Goal: Task Accomplishment & Management: Manage account settings

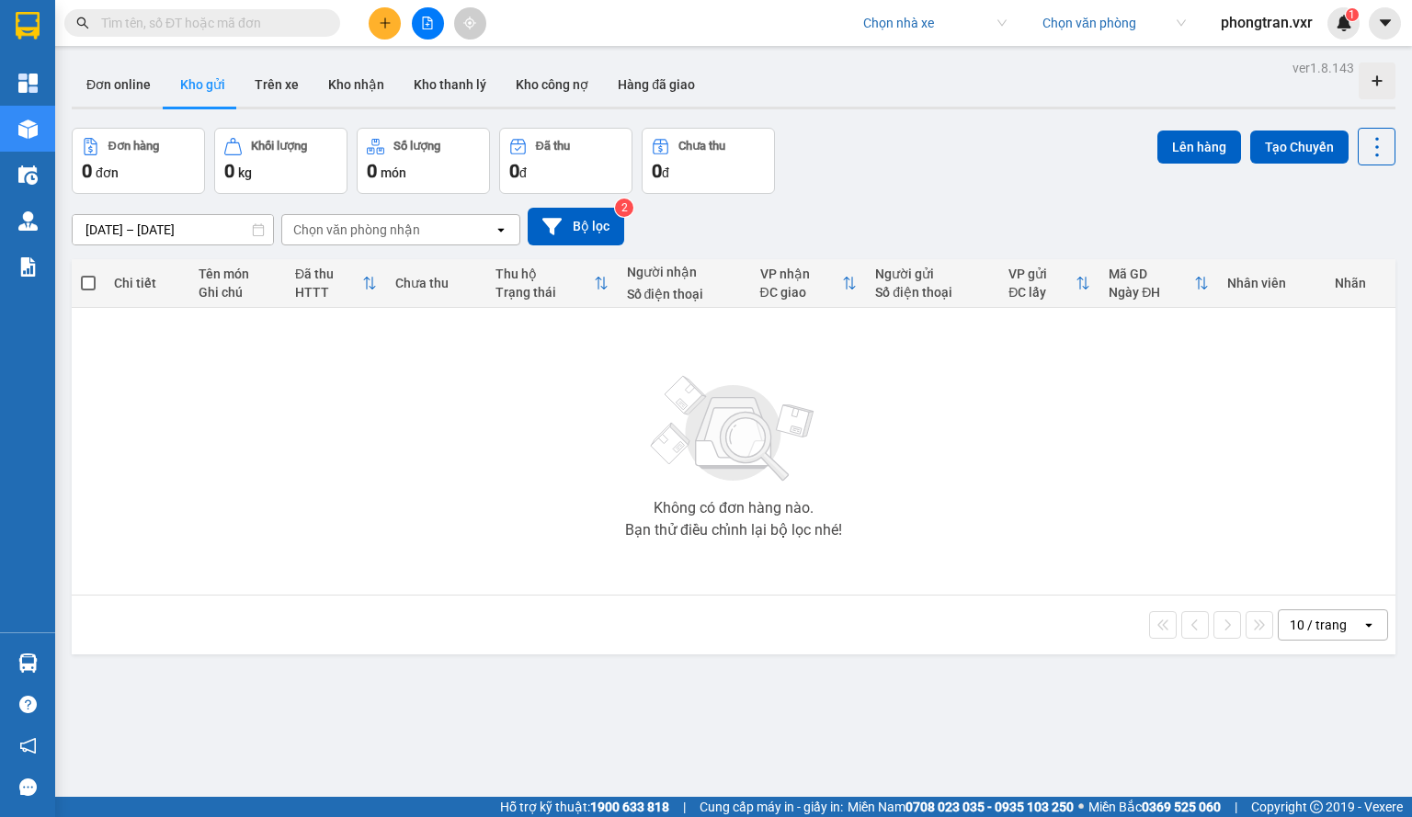
click at [864, 36] on span at bounding box center [928, 23] width 131 height 28
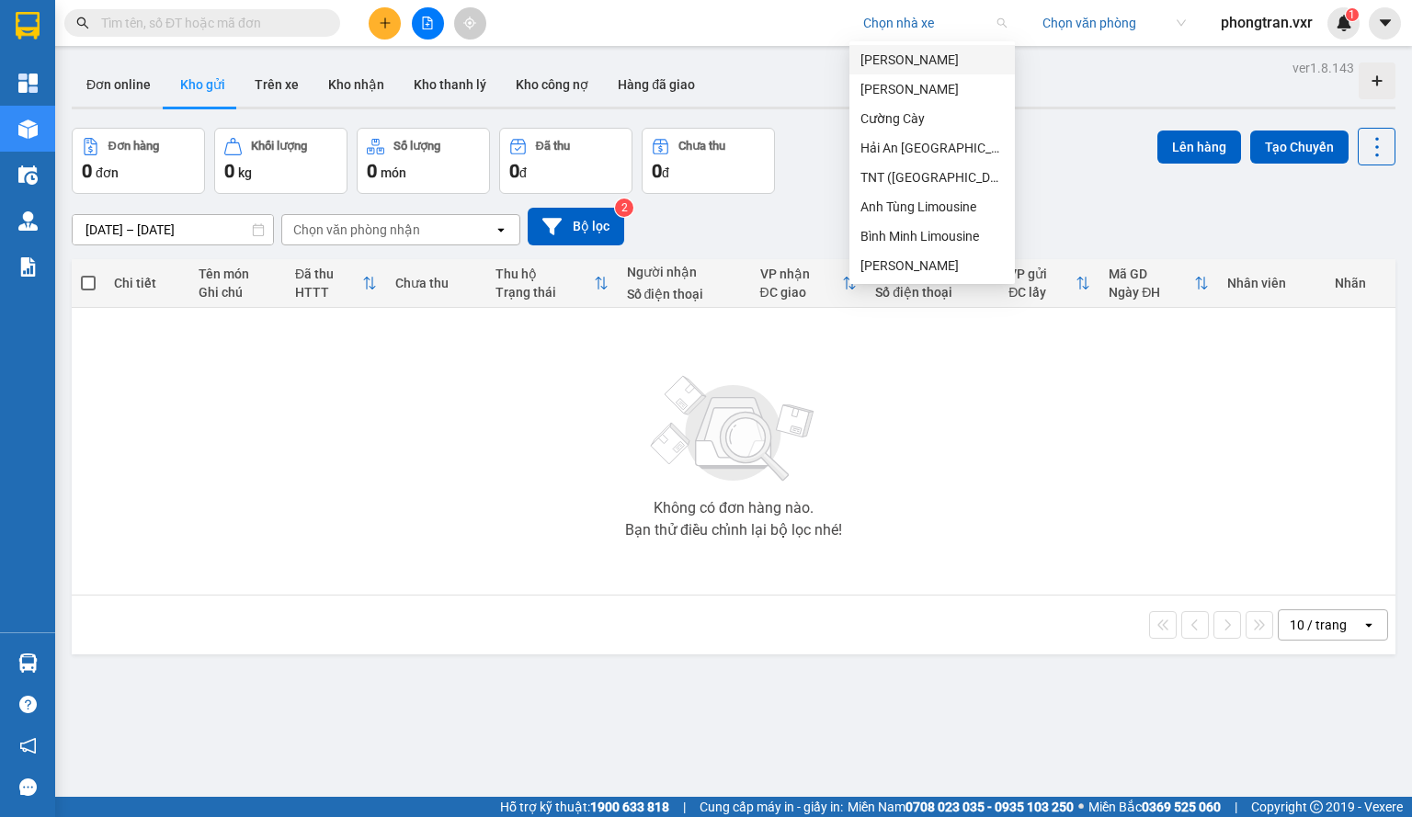
click at [946, 32] on input "search" at bounding box center [928, 23] width 131 height 28
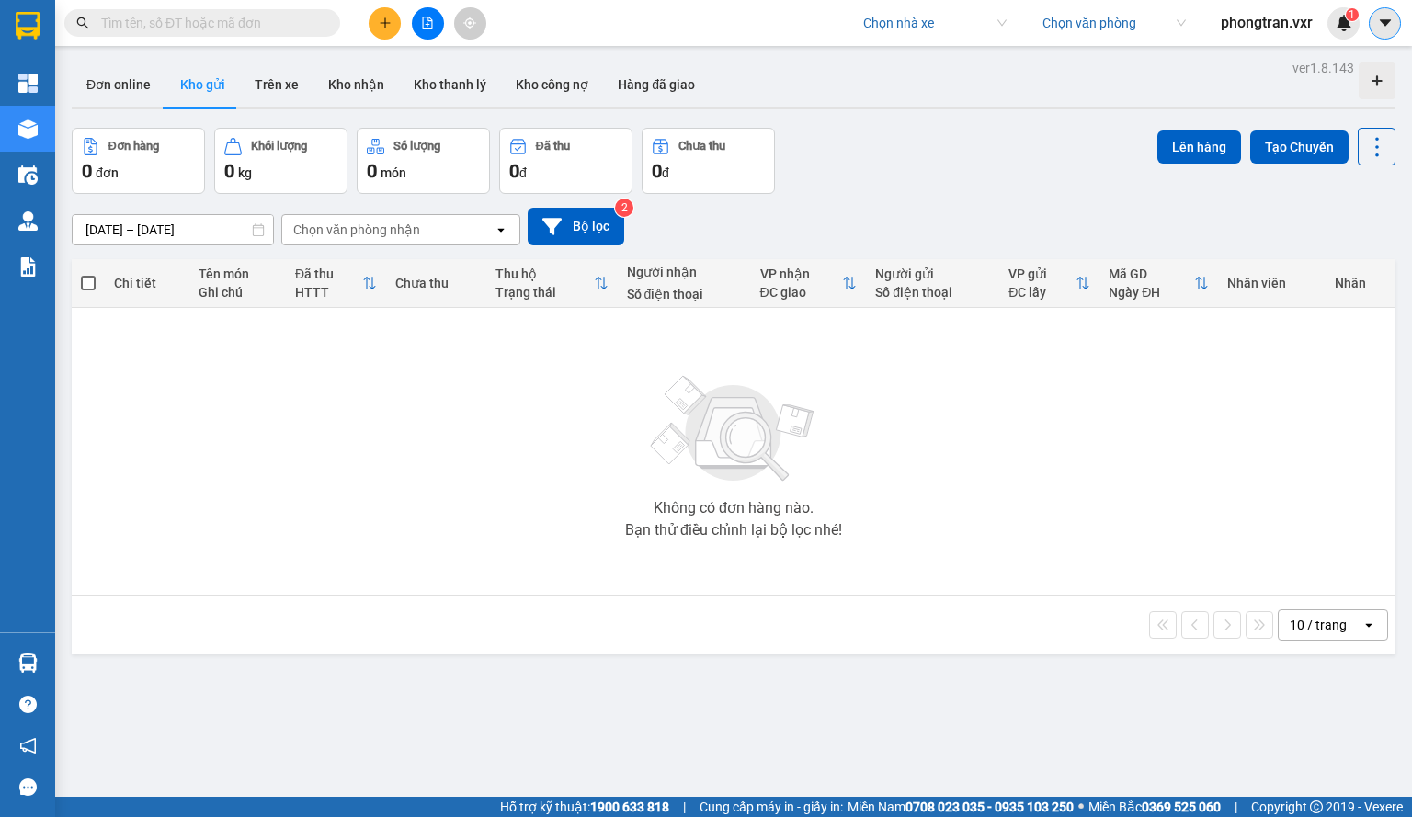
click at [1369, 28] on button at bounding box center [1384, 23] width 32 height 32
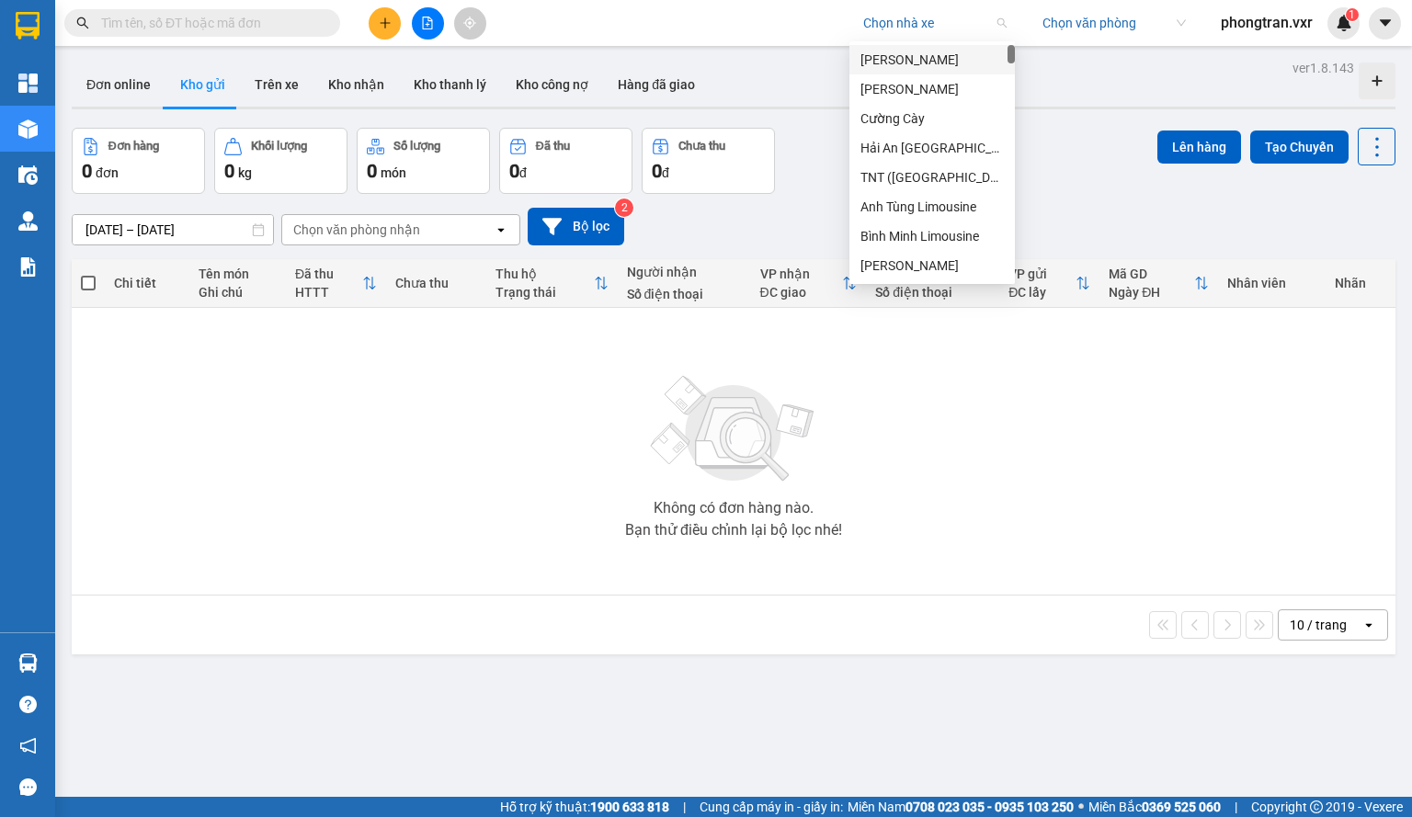
click at [912, 36] on span at bounding box center [928, 23] width 131 height 28
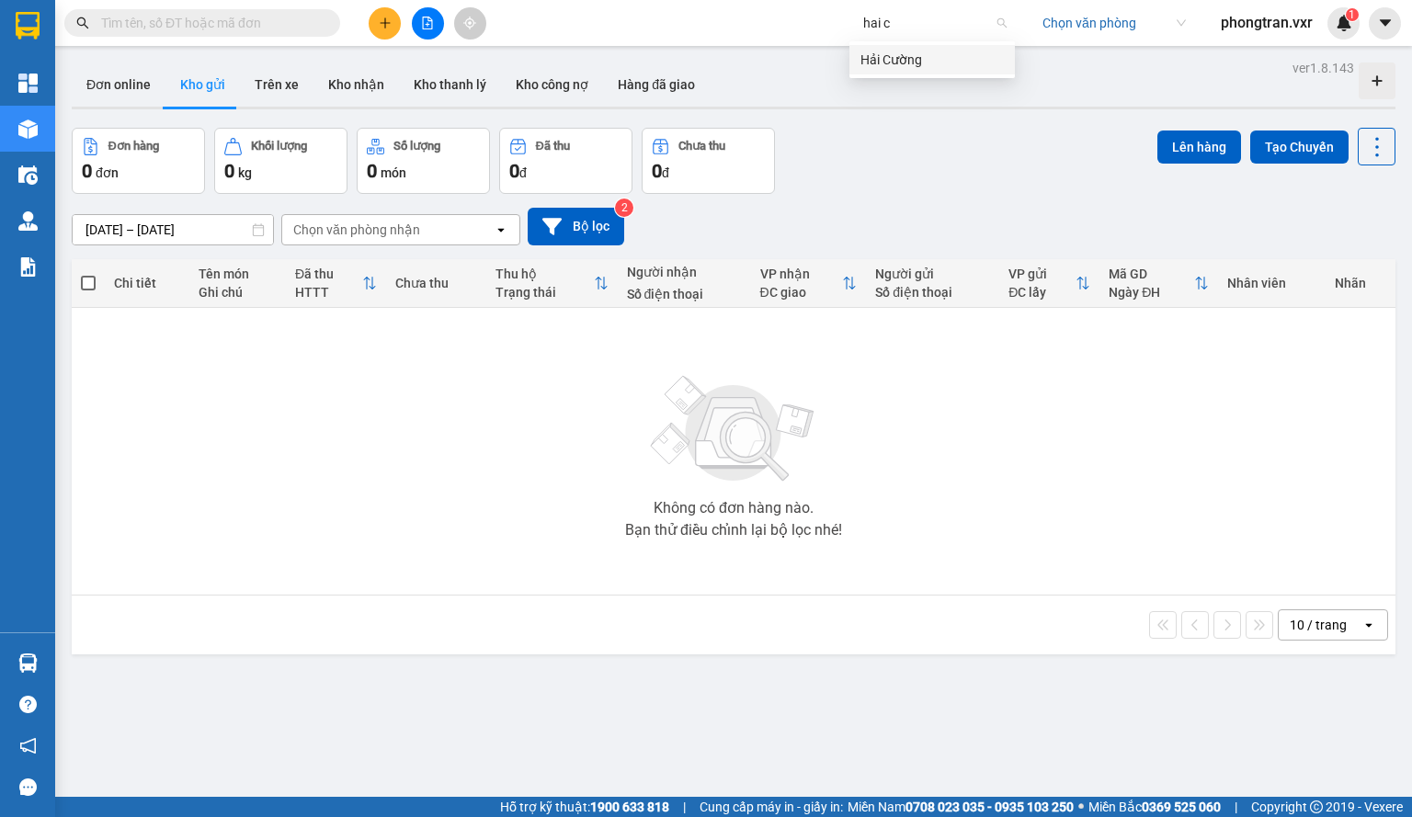
type input "hai cu"
click at [869, 64] on div "Hải Cường" at bounding box center [931, 60] width 143 height 20
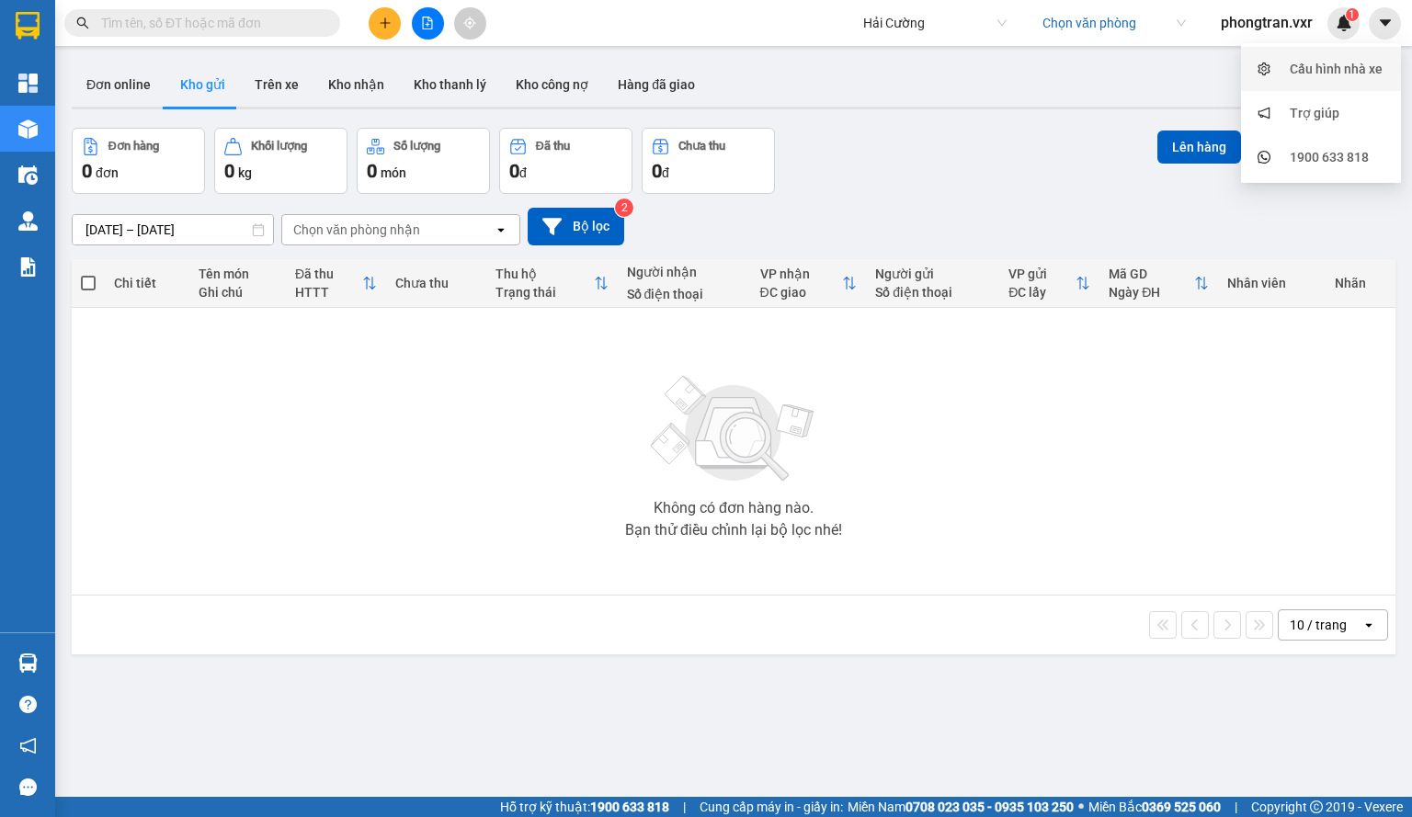
click at [1353, 53] on div "Cấu hình nhà xe" at bounding box center [1321, 68] width 138 height 35
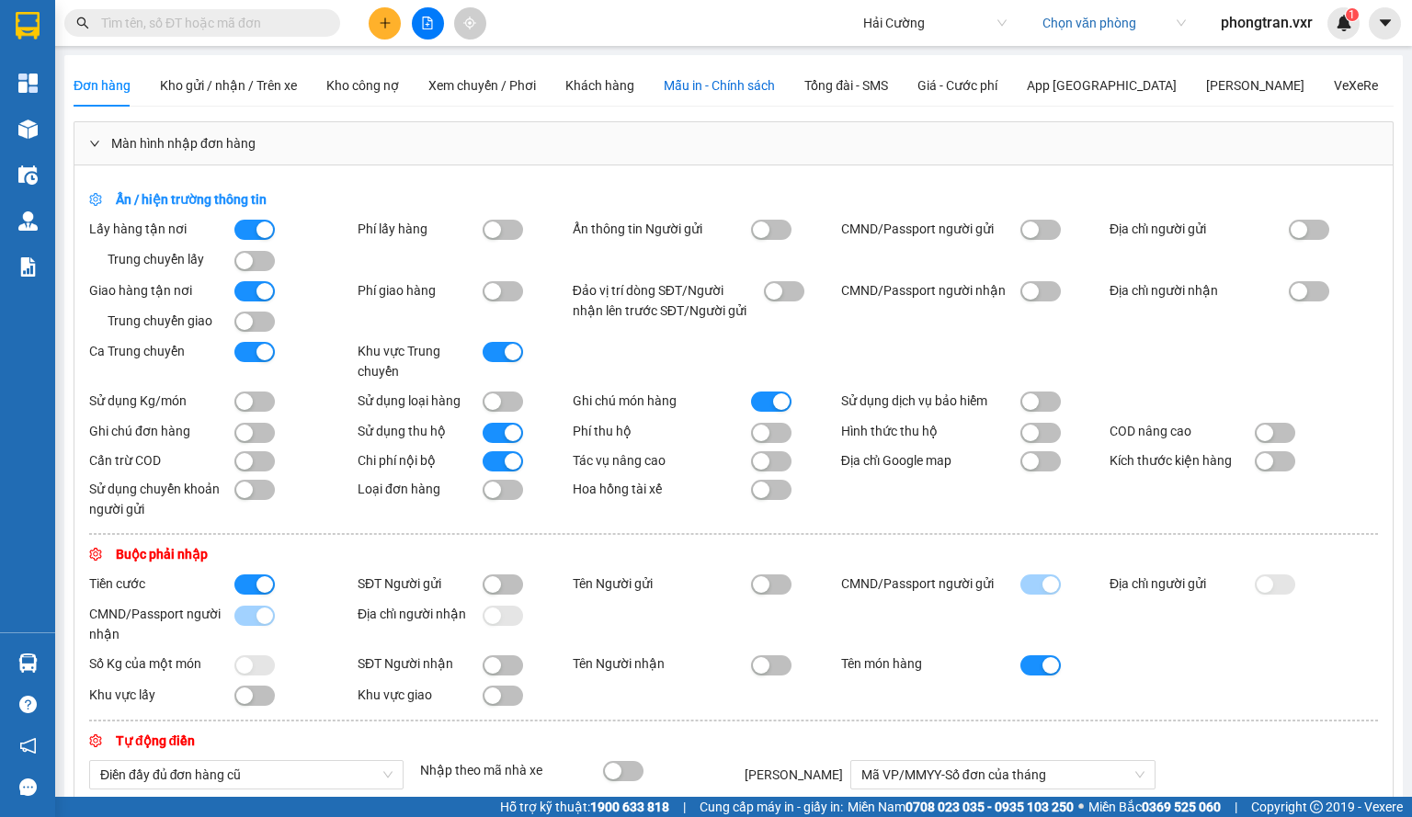
click at [733, 87] on span "Mẫu in - Chính sách" at bounding box center [719, 85] width 111 height 15
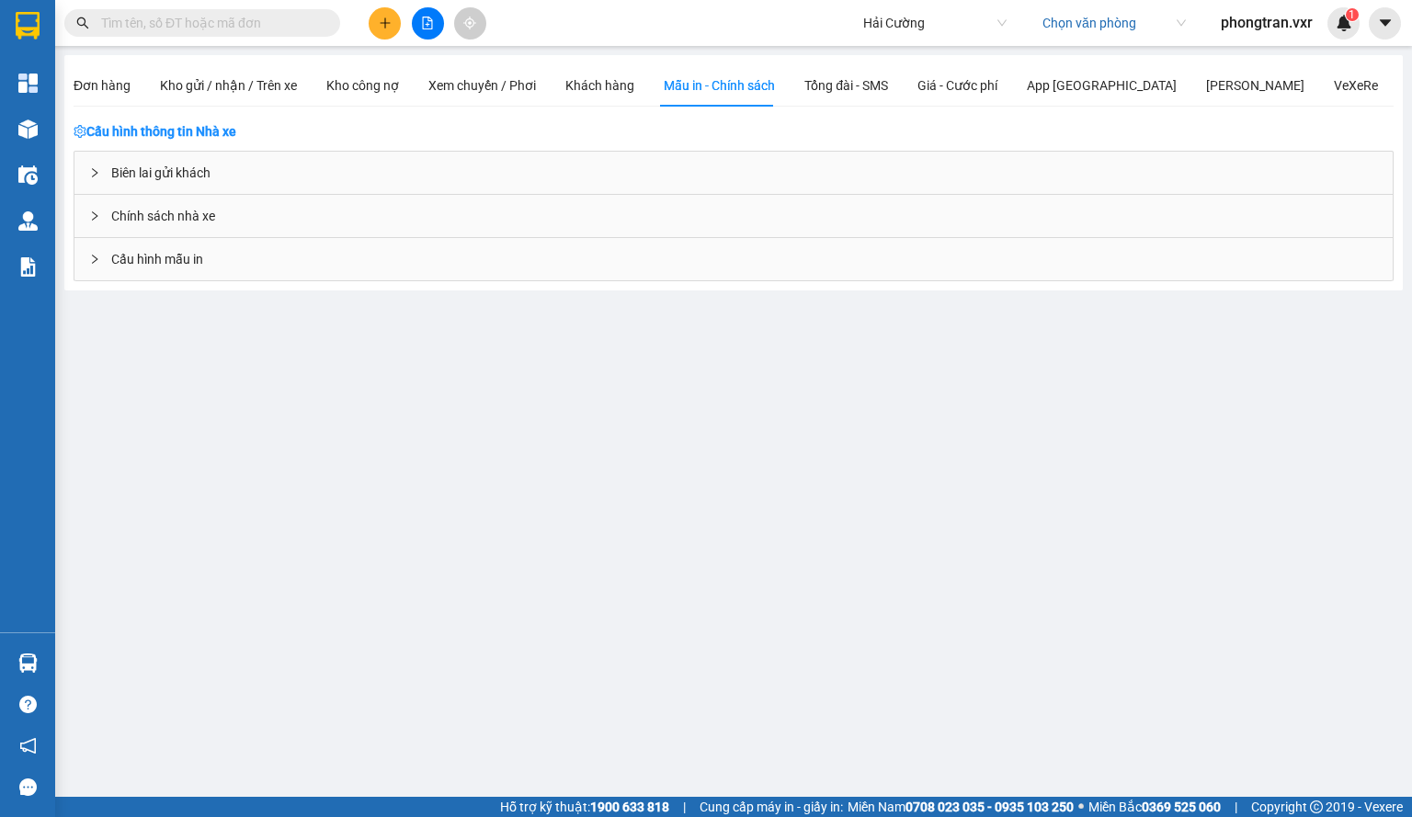
click at [235, 187] on div "Biên lai gửi khách" at bounding box center [733, 173] width 1318 height 42
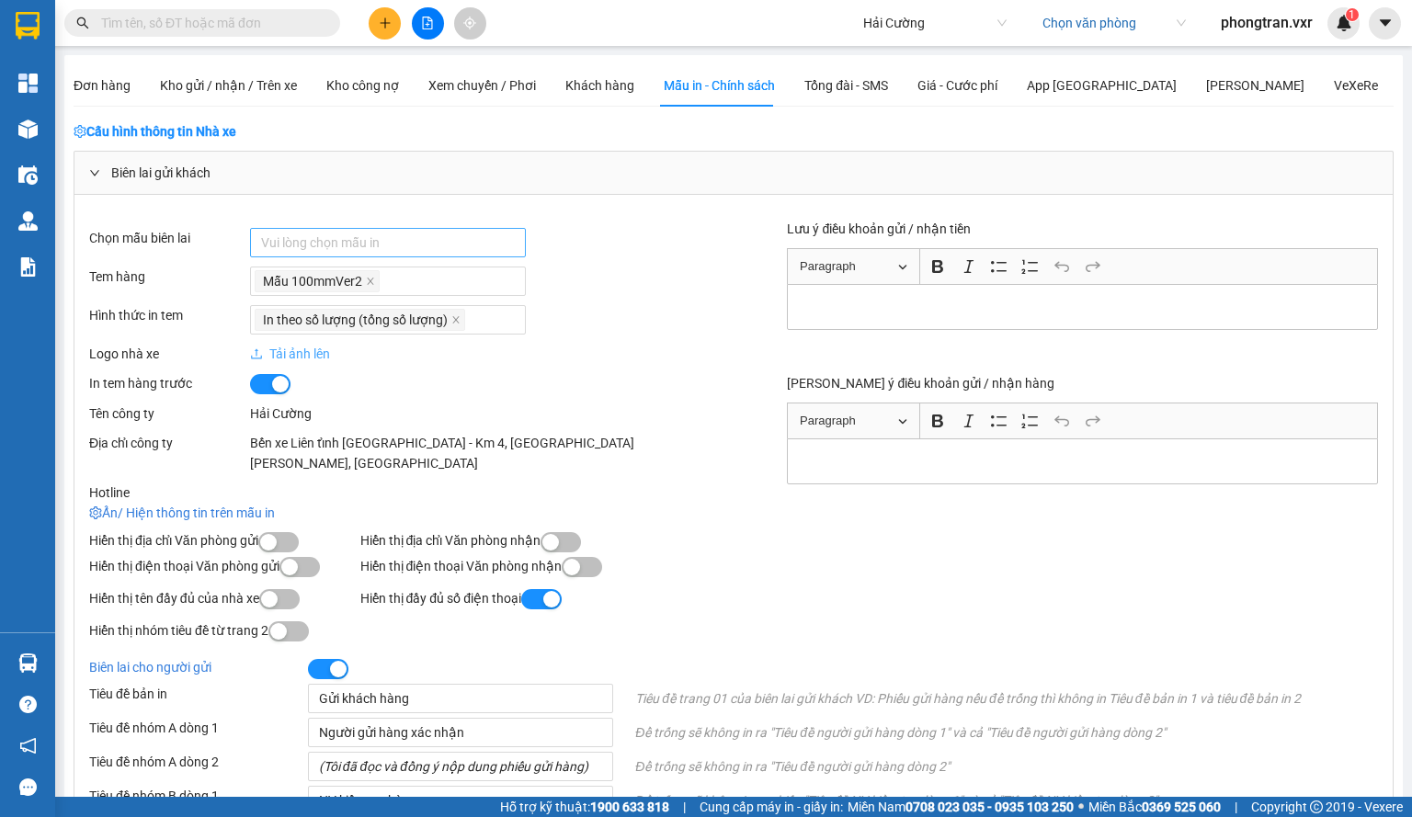
click at [326, 234] on div at bounding box center [388, 243] width 267 height 22
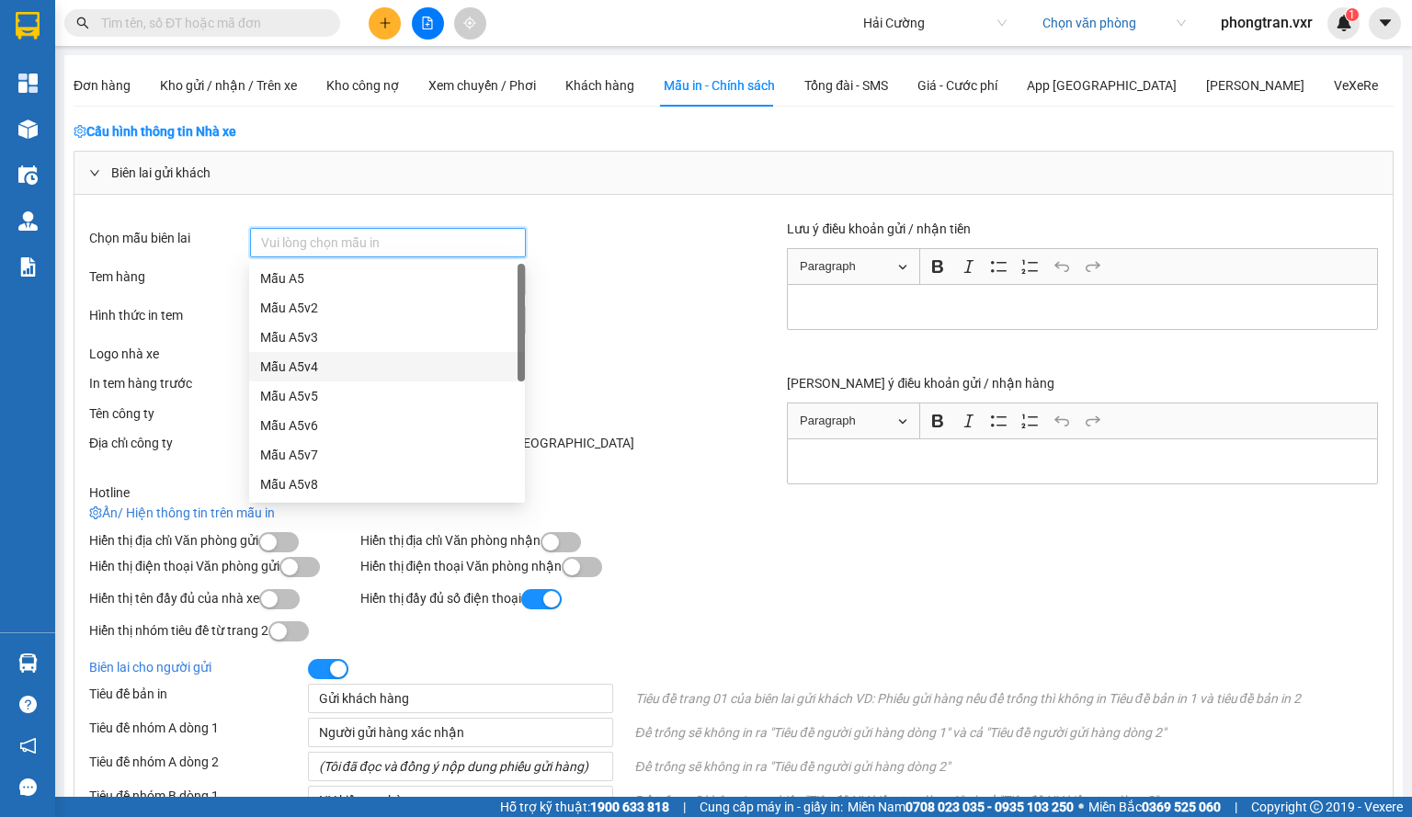
scroll to position [176, 0]
click at [342, 415] on div "Mẫu 80mmv2" at bounding box center [387, 425] width 254 height 20
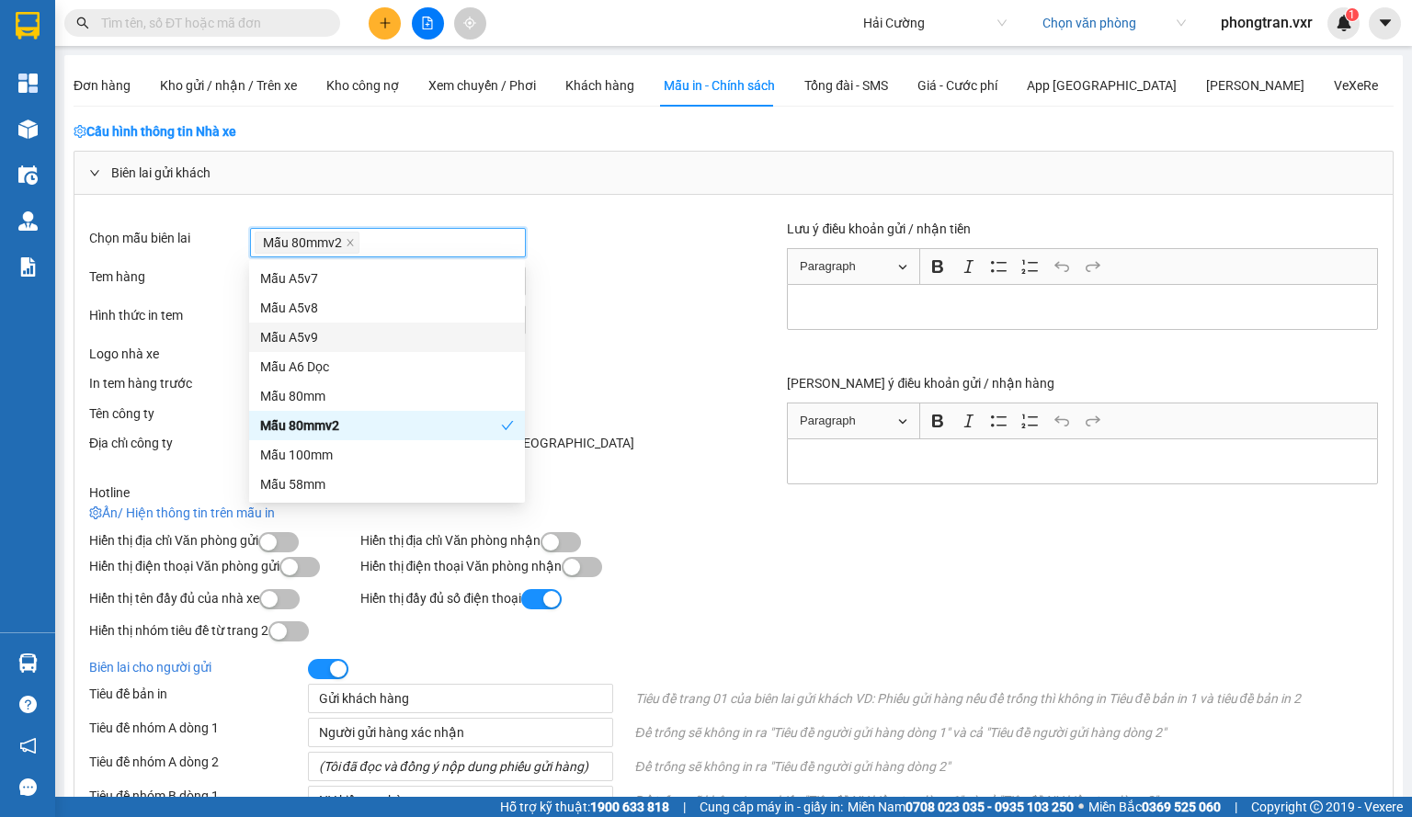
click at [672, 292] on div "Mẫu 100mmVer2" at bounding box center [491, 281] width 483 height 29
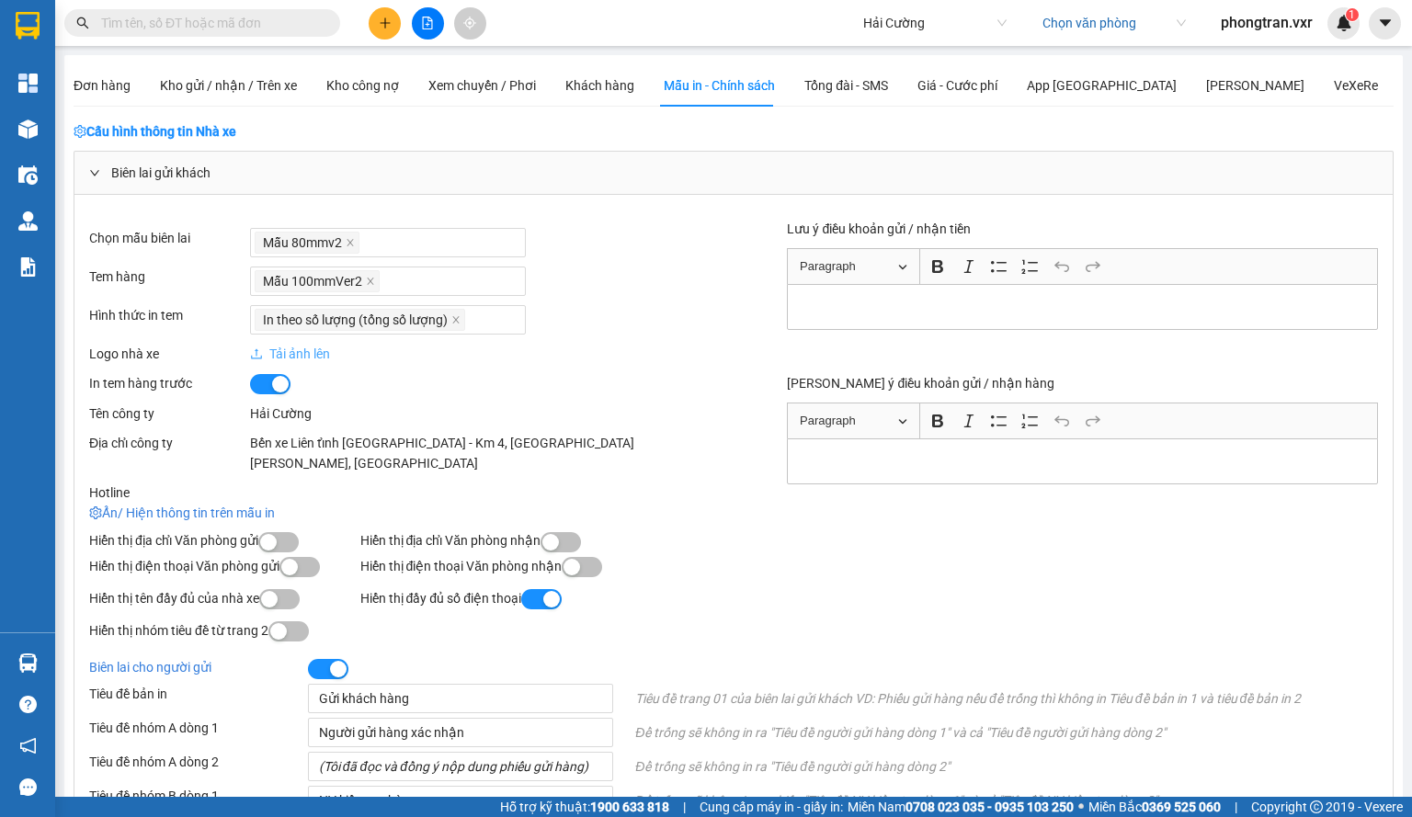
click at [678, 297] on div "Chọn mẫu biên lai Mẫu 80mmv2 Tem hàng Mẫu 100mmVer2 Hình thức in tem In theo số…" at bounding box center [411, 291] width 644 height 145
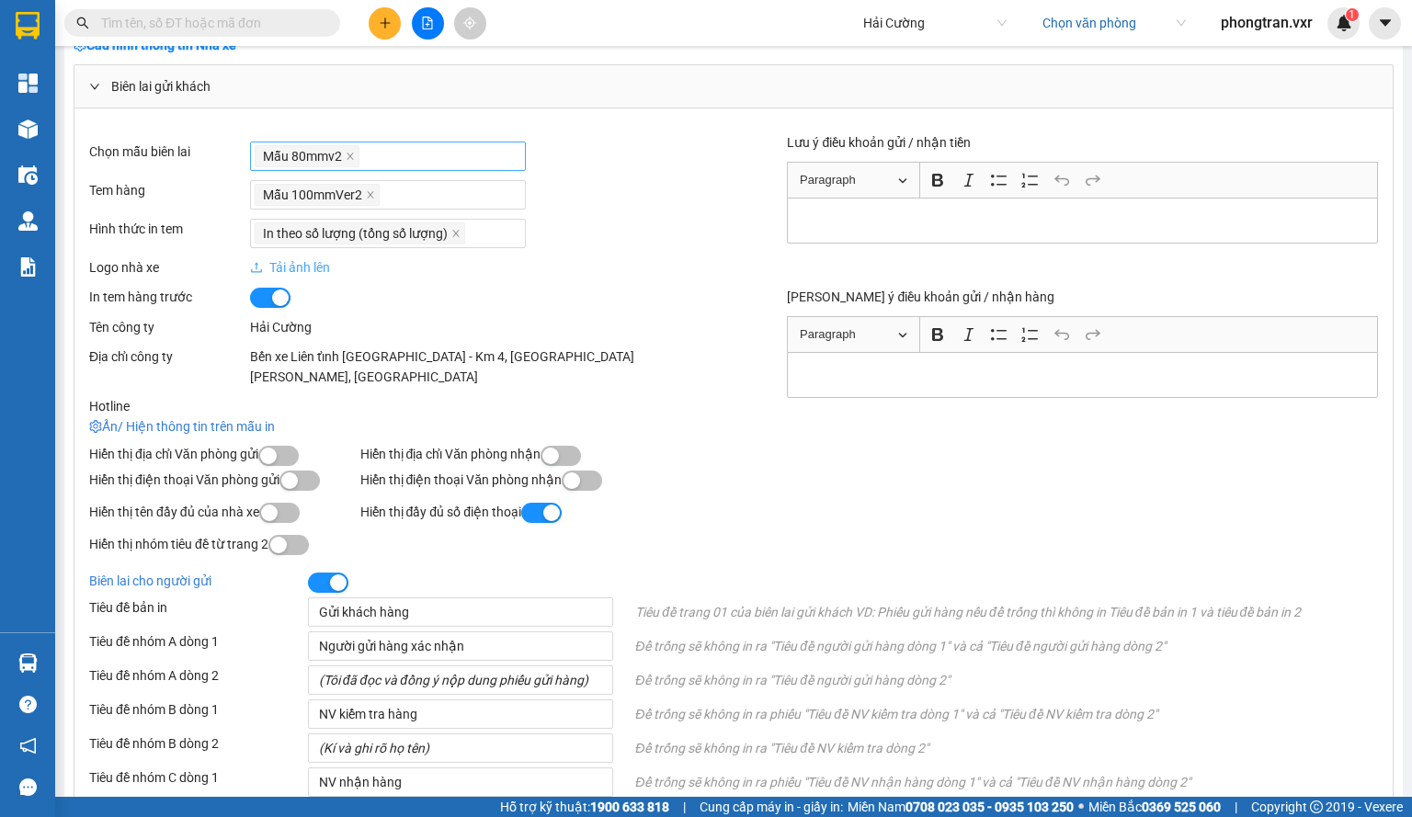
scroll to position [0, 0]
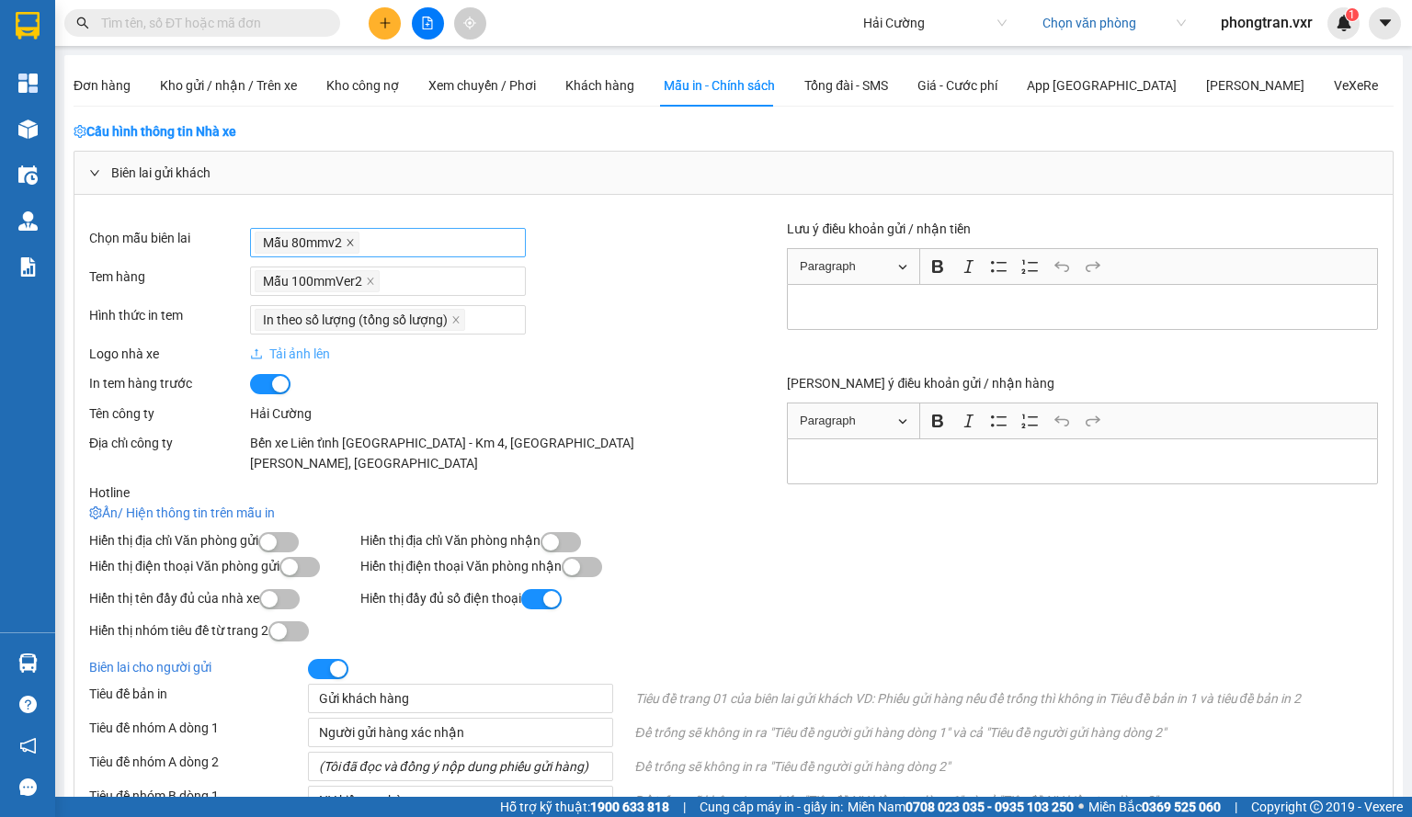
click at [347, 244] on icon "close" at bounding box center [350, 242] width 9 height 9
click at [347, 244] on div at bounding box center [388, 243] width 267 height 22
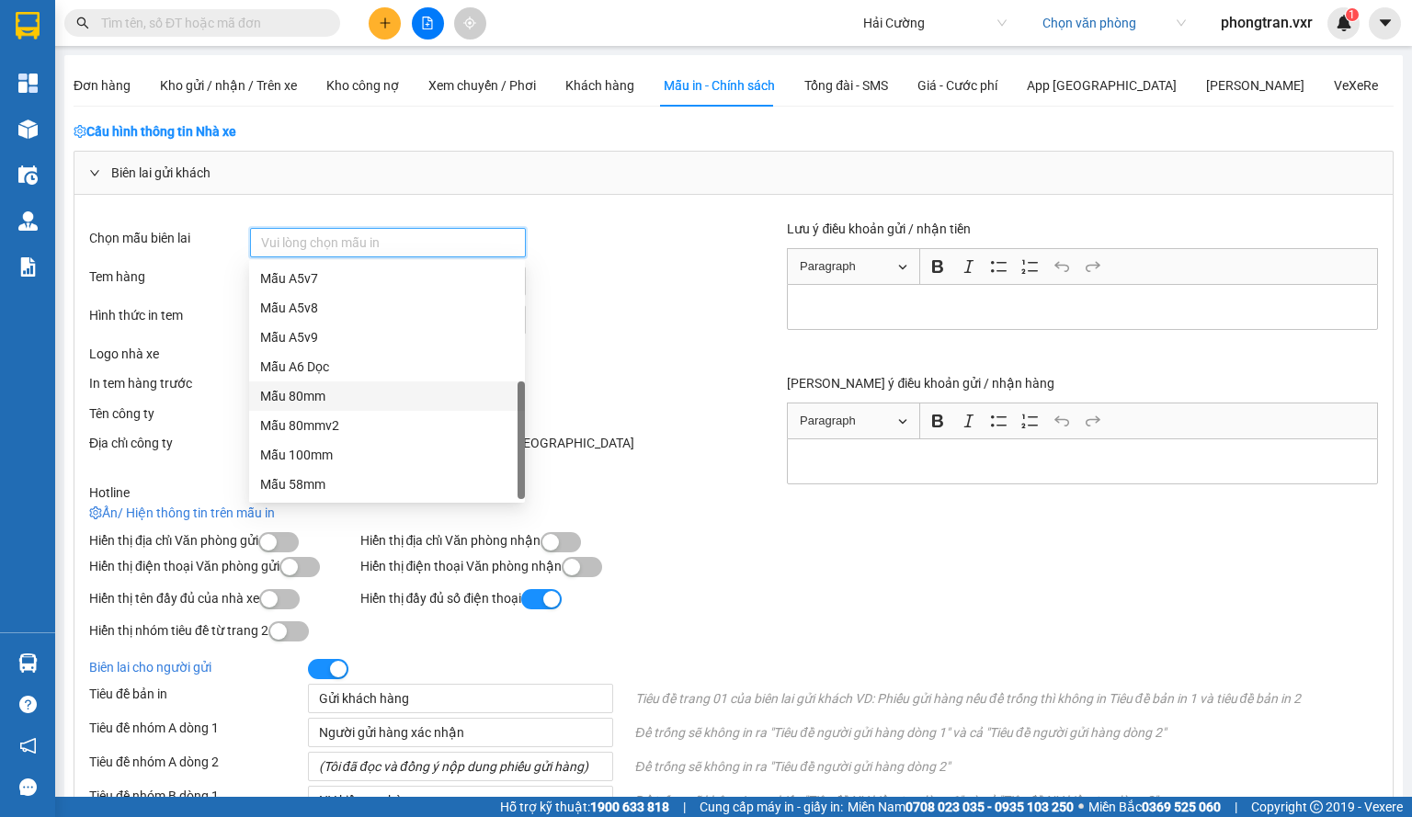
click at [333, 388] on div "Mẫu 80mm" at bounding box center [387, 396] width 254 height 20
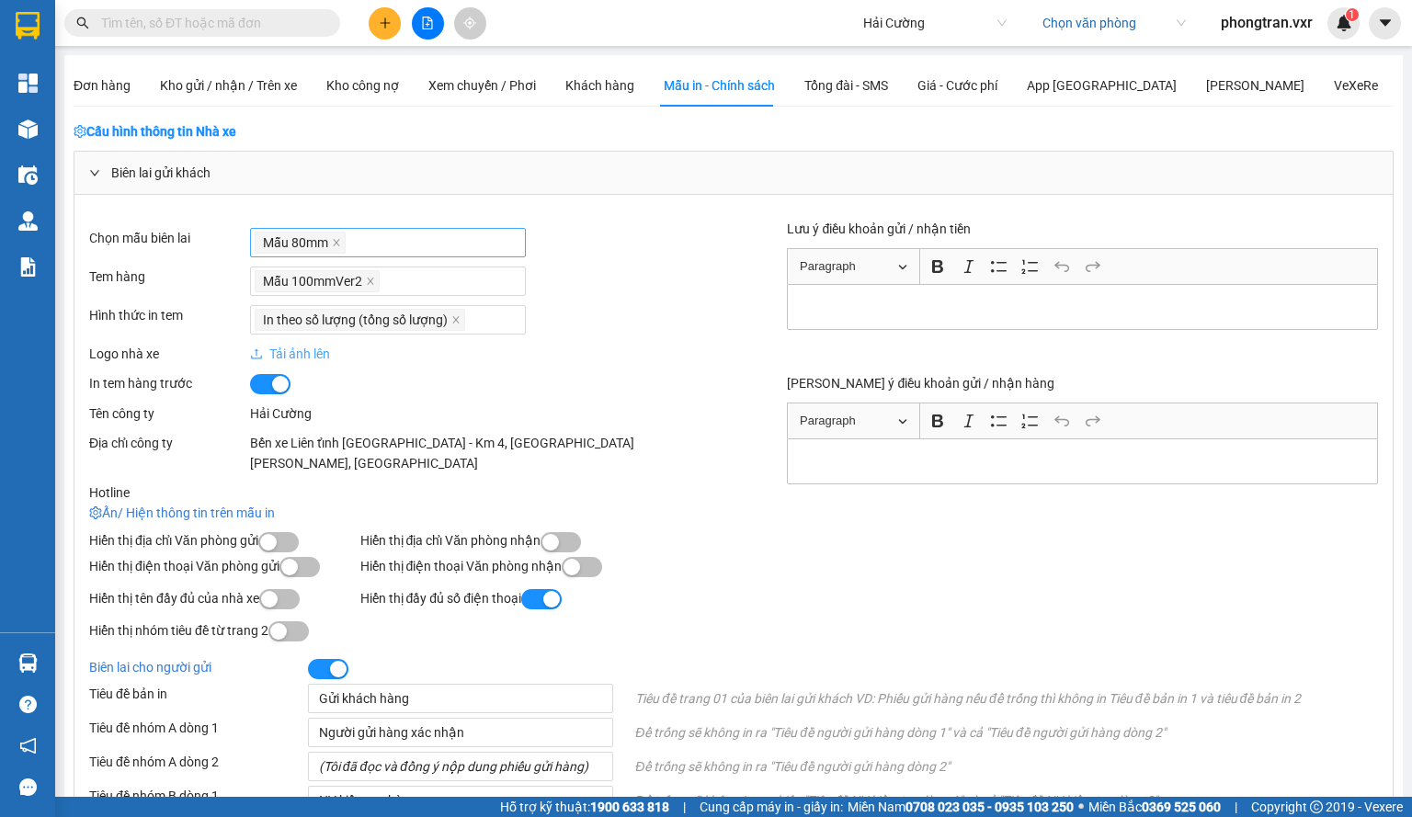
click at [705, 290] on div "Mẫu 100mmVer2" at bounding box center [491, 281] width 483 height 29
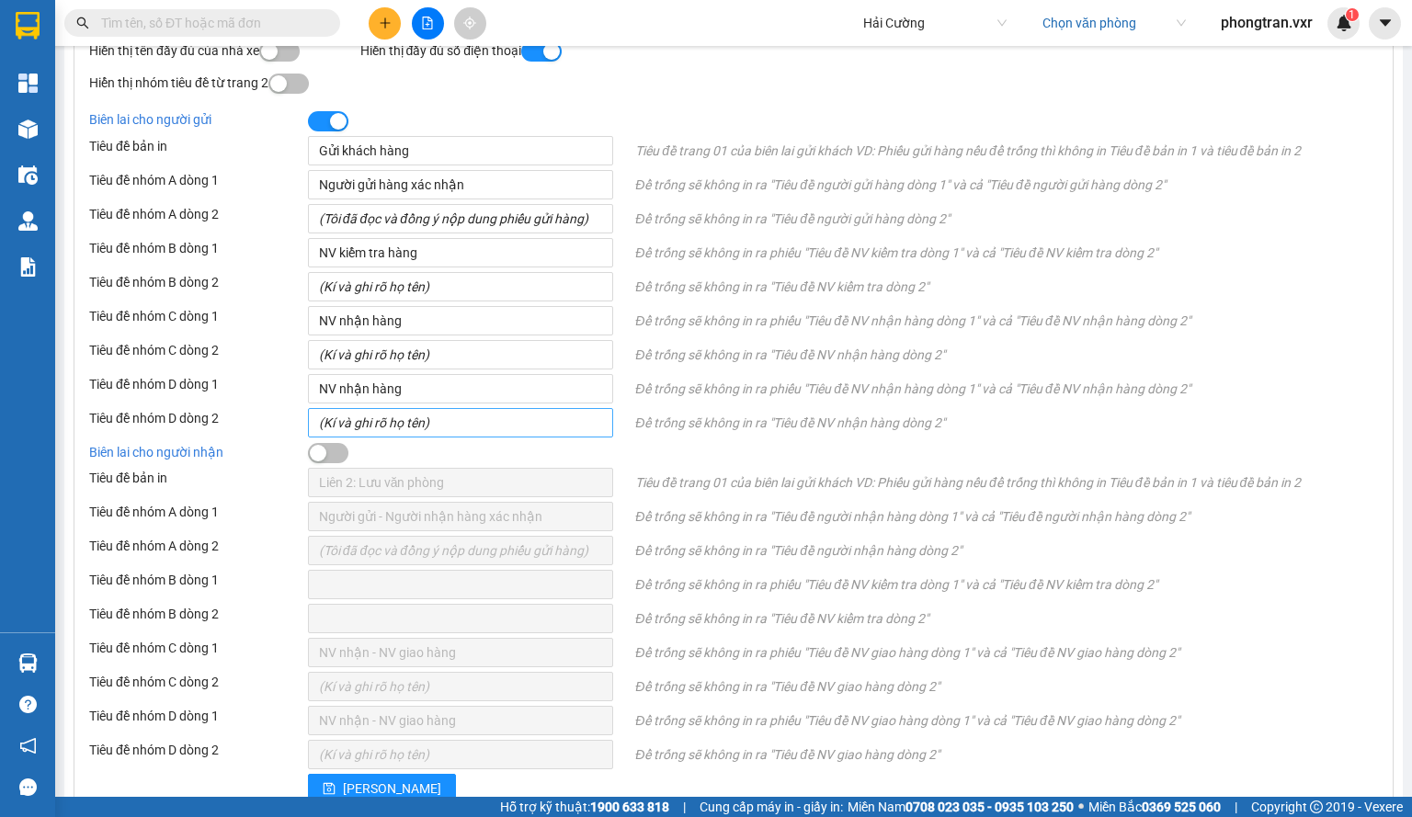
scroll to position [645, 0]
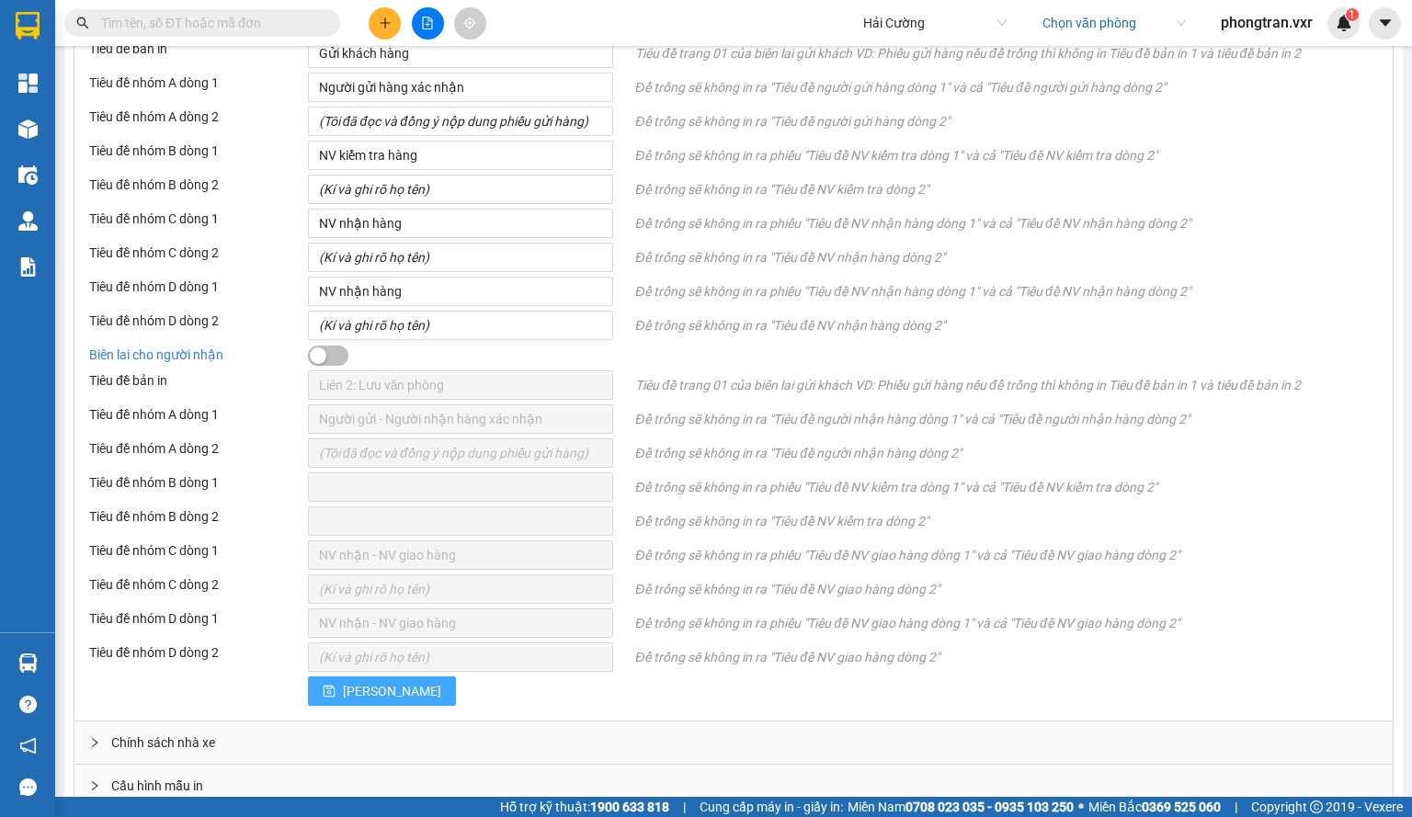
click at [335, 677] on button "[PERSON_NAME]" at bounding box center [382, 690] width 148 height 29
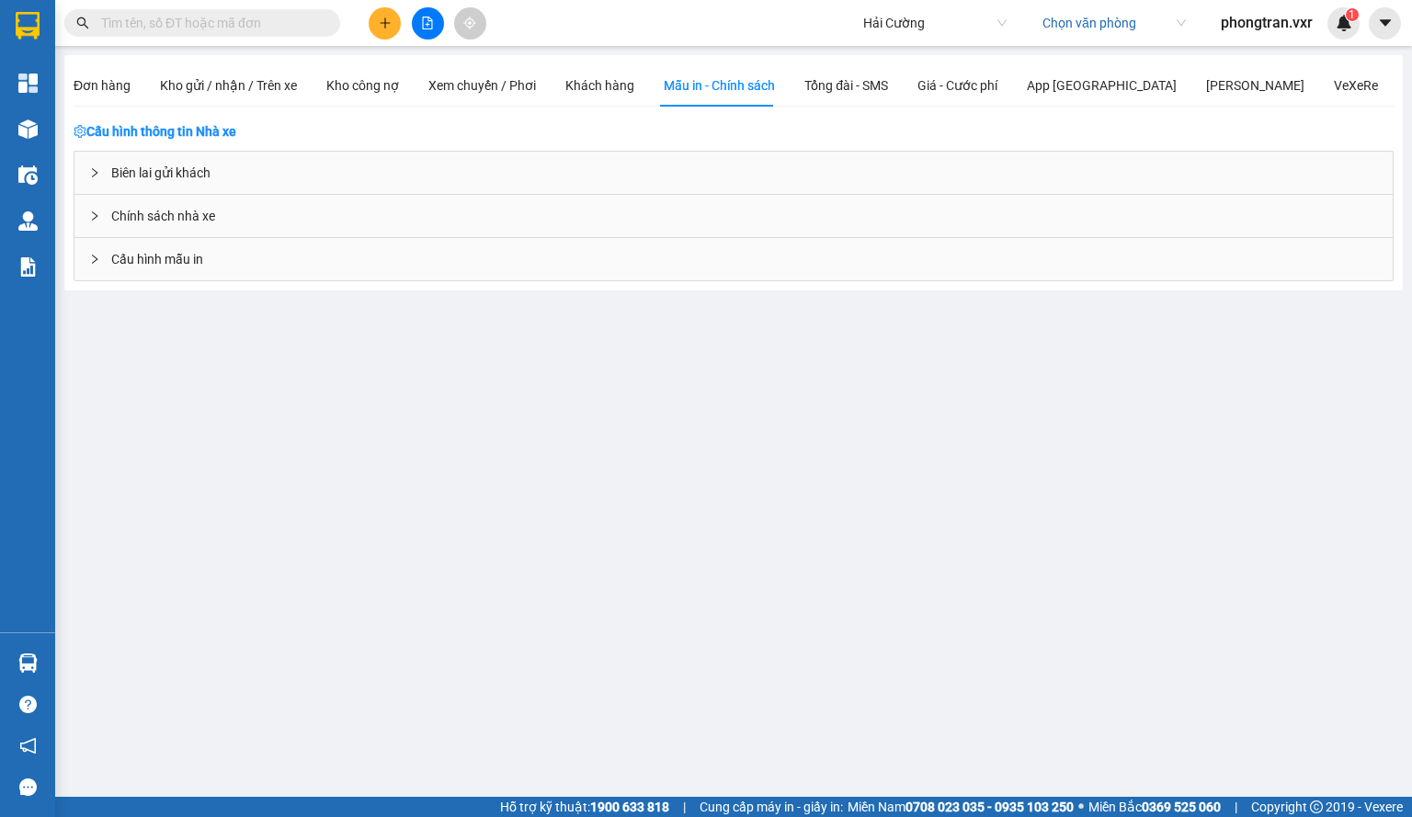
scroll to position [0, 0]
